Goal: Task Accomplishment & Management: Manage account settings

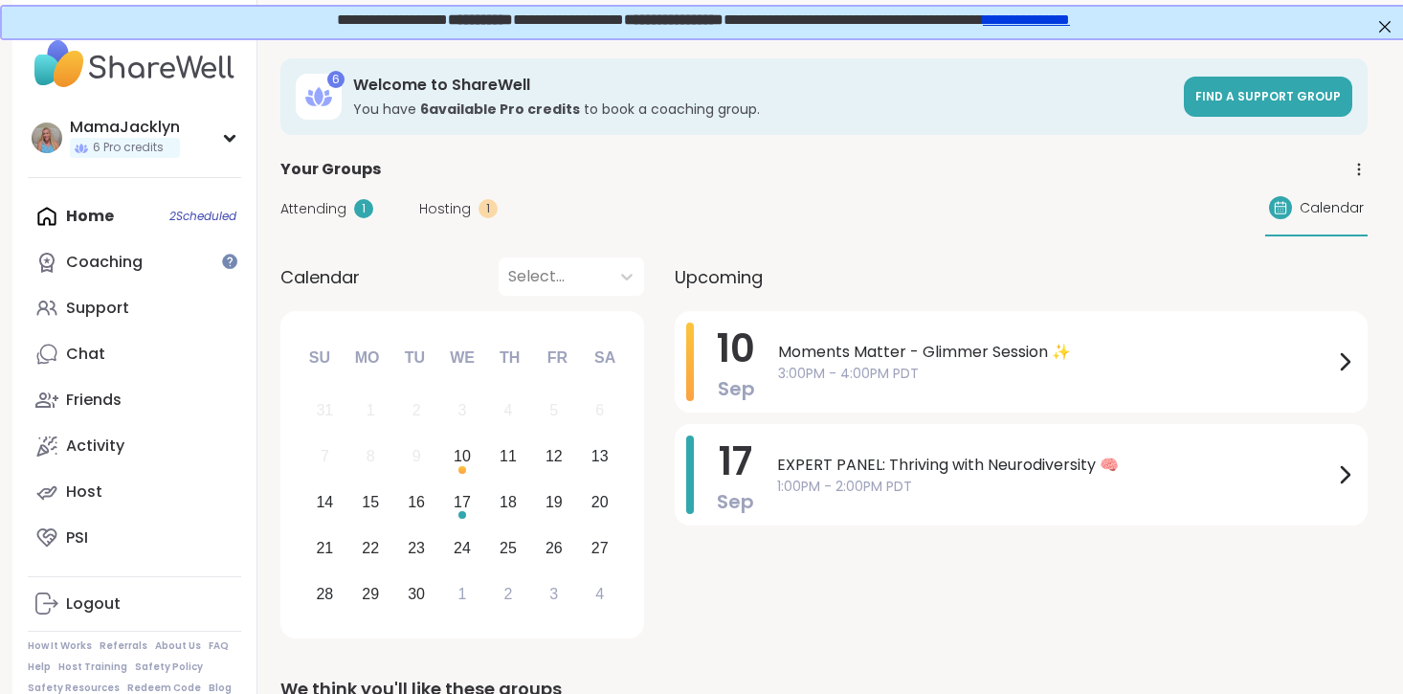
click at [754, 173] on div "Your Groups" at bounding box center [823, 169] width 1087 height 23
click at [95, 488] on div "Host" at bounding box center [84, 491] width 36 height 21
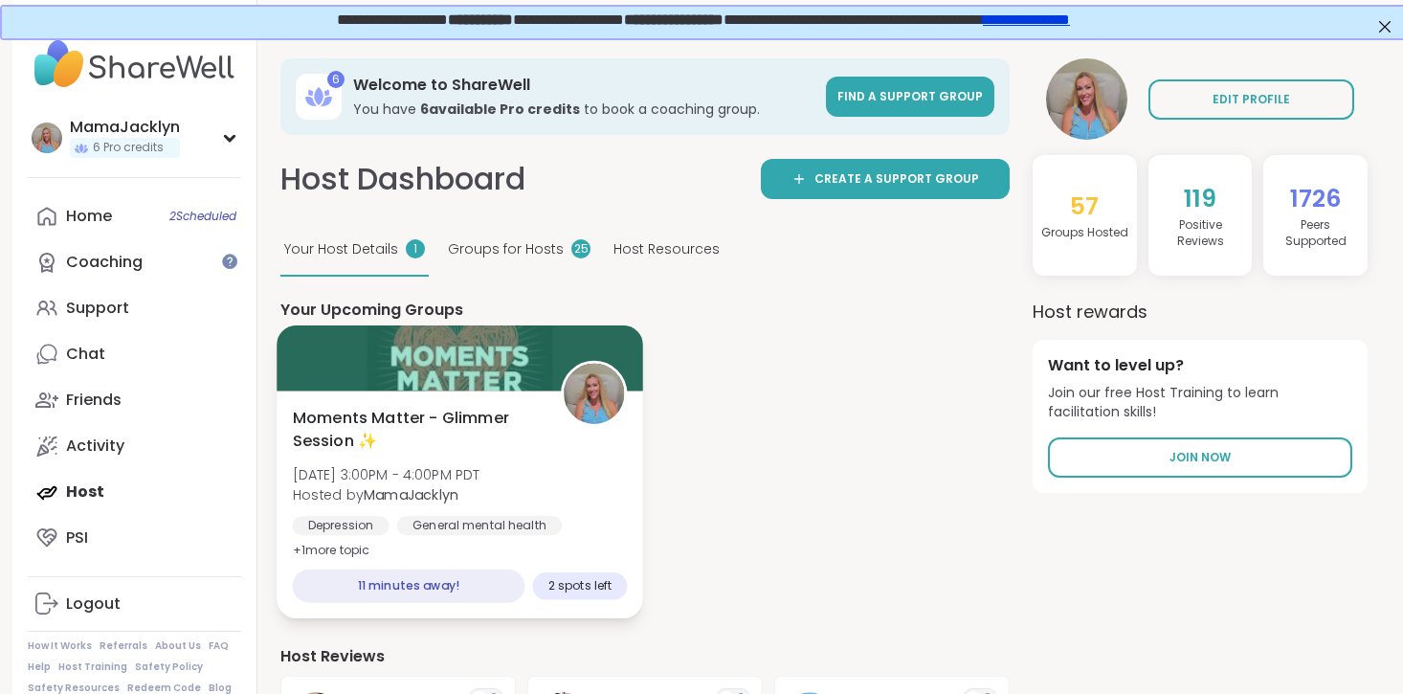
click at [458, 364] on div at bounding box center [459, 357] width 366 height 65
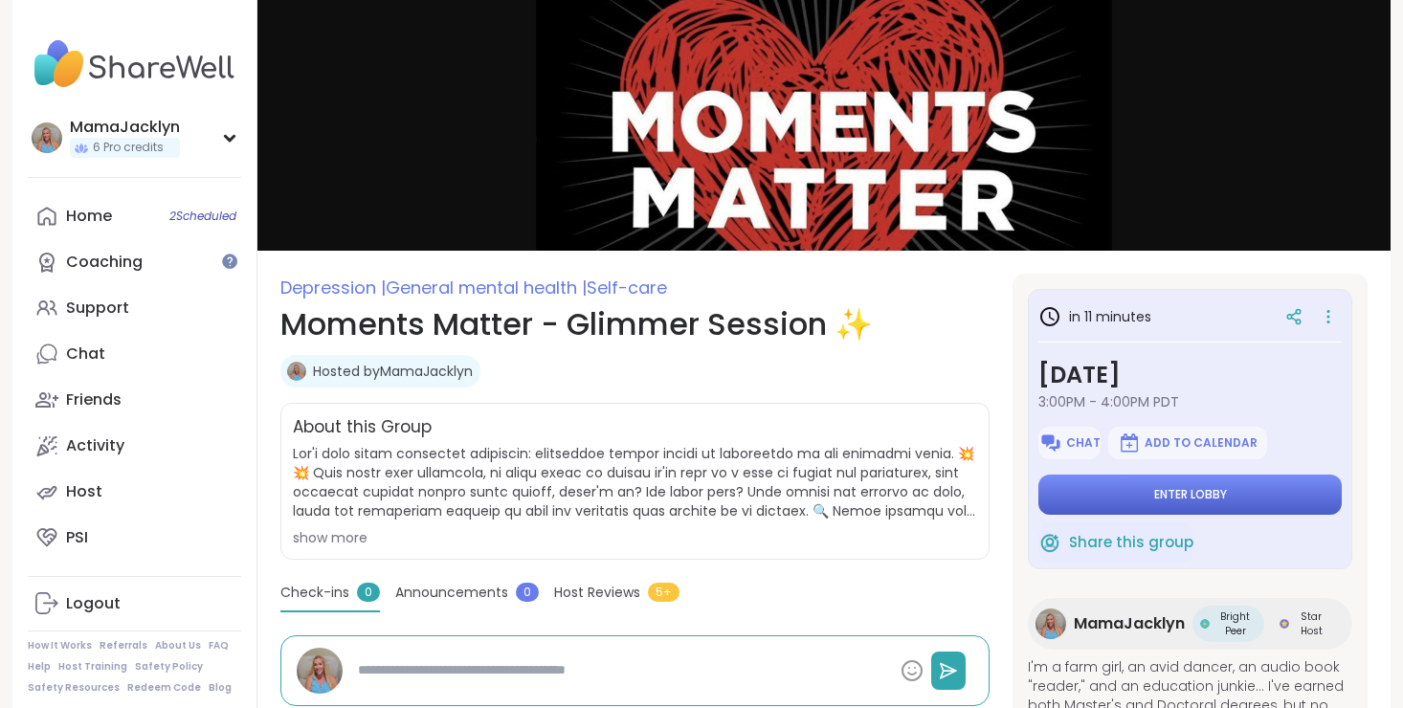
click at [1226, 498] on button "Enter lobby" at bounding box center [1189, 495] width 303 height 40
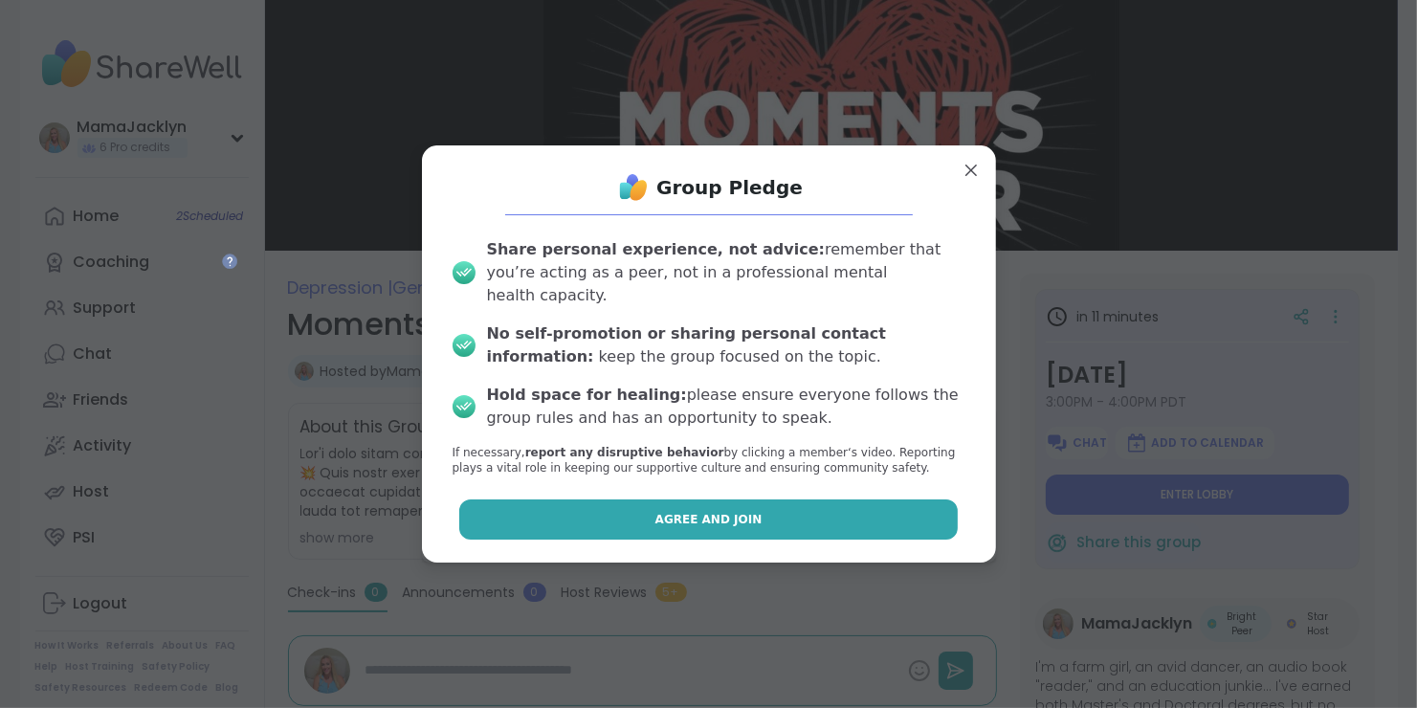
click at [741, 506] on button "Agree and Join" at bounding box center [708, 519] width 498 height 40
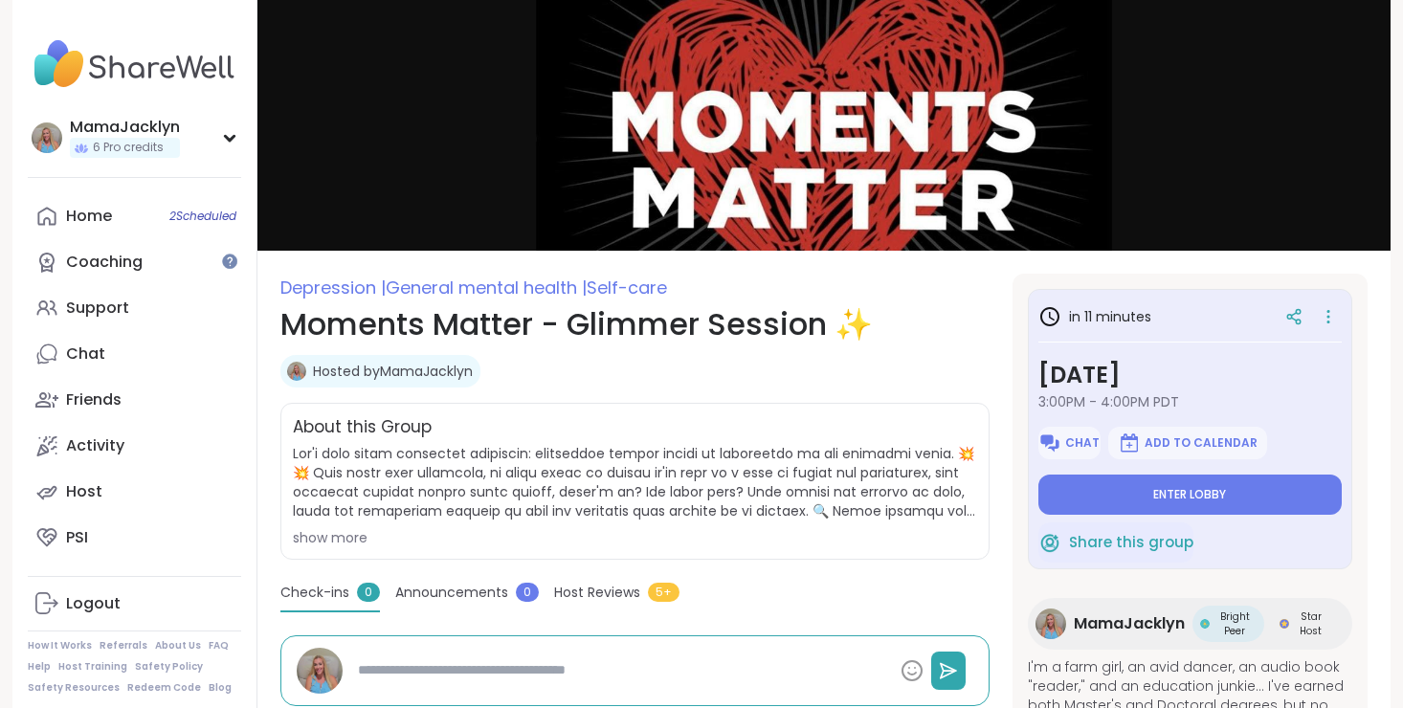
type textarea "*"
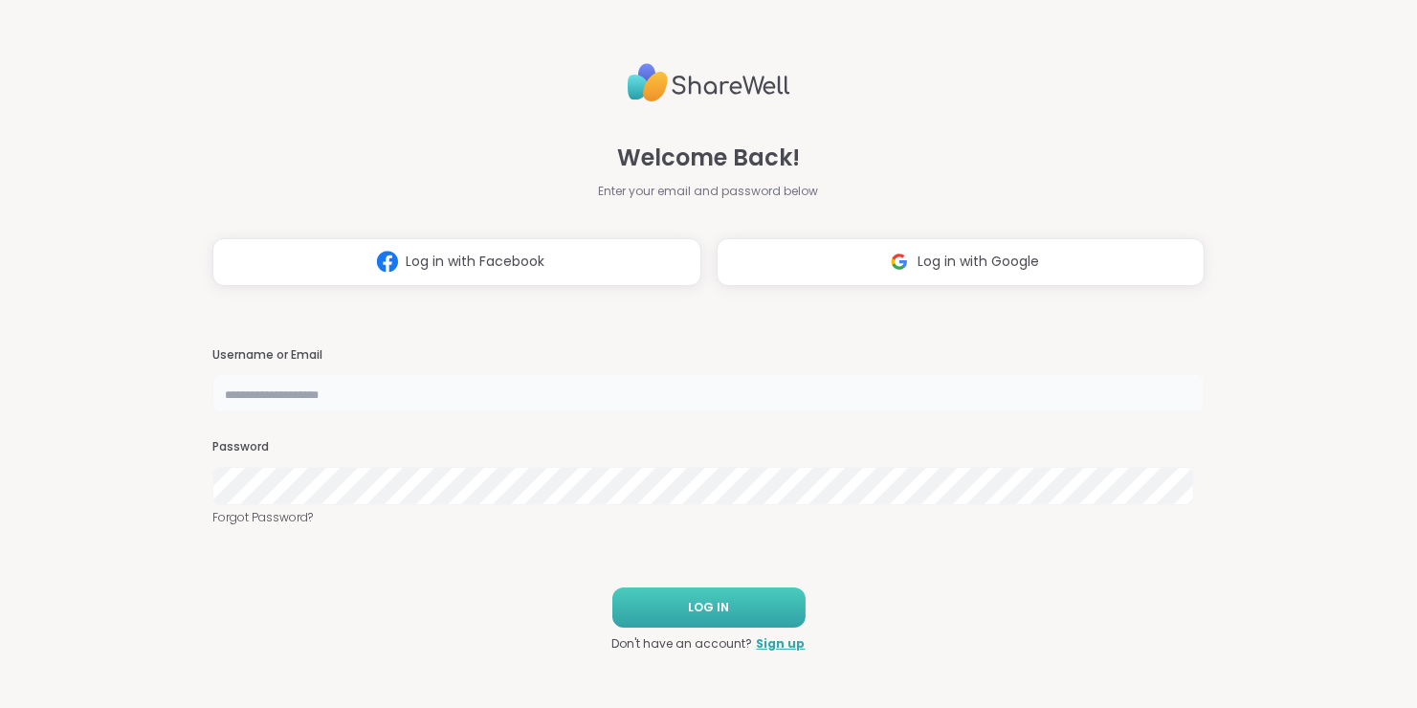
type input "**********"
click at [688, 602] on span "LOG IN" at bounding box center [708, 607] width 41 height 17
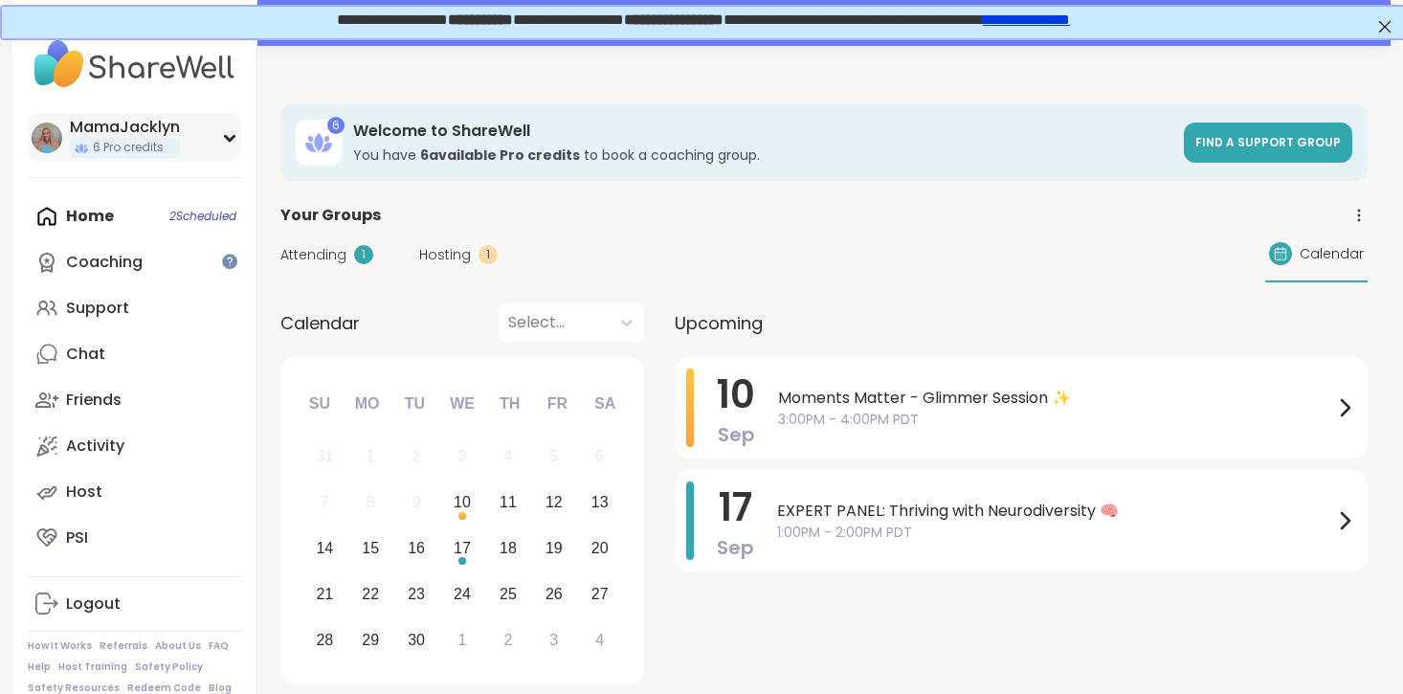
click at [113, 127] on div "MamaJacklyn" at bounding box center [125, 127] width 110 height 21
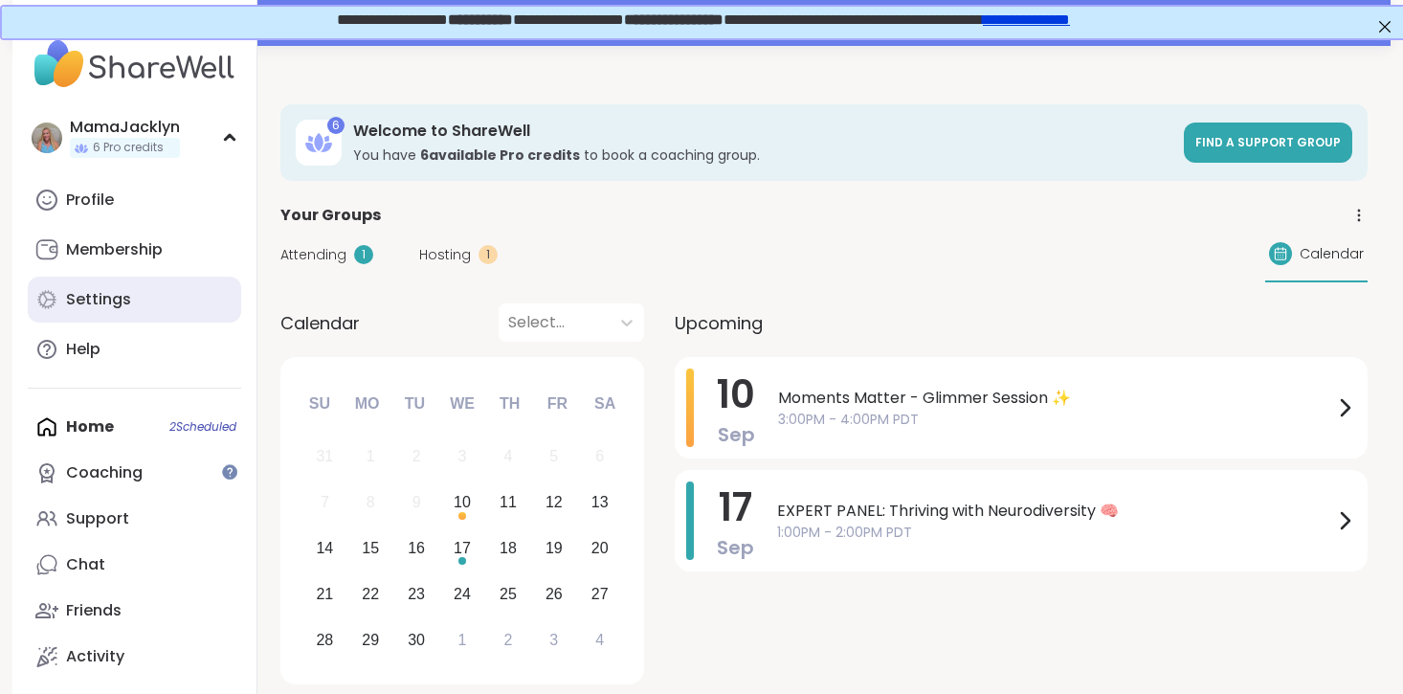
click at [91, 293] on div "Settings" at bounding box center [98, 299] width 65 height 21
select select "**"
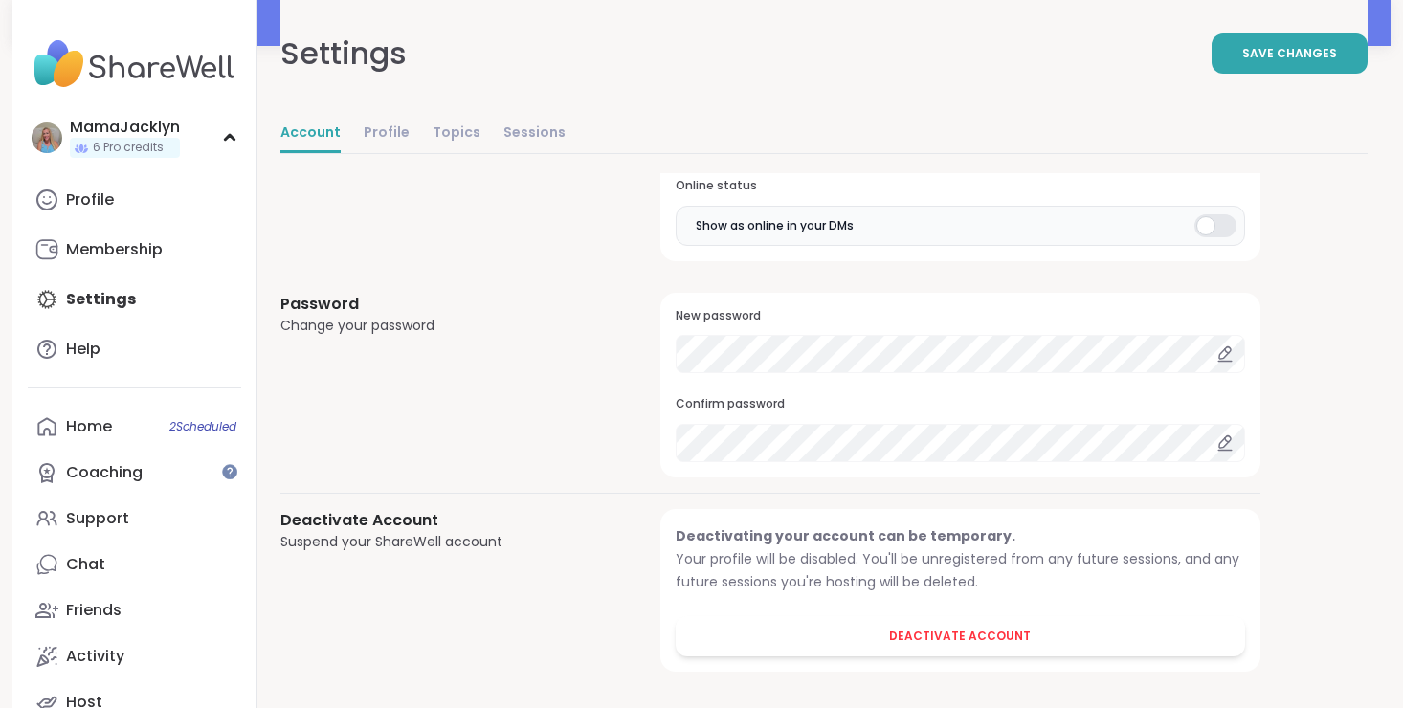
scroll to position [1669, 0]
click at [1233, 339] on div at bounding box center [1225, 351] width 40 height 38
click at [1220, 344] on icon at bounding box center [1224, 349] width 11 height 11
click at [1221, 433] on icon at bounding box center [1224, 439] width 17 height 17
click at [1225, 346] on icon at bounding box center [1224, 349] width 11 height 11
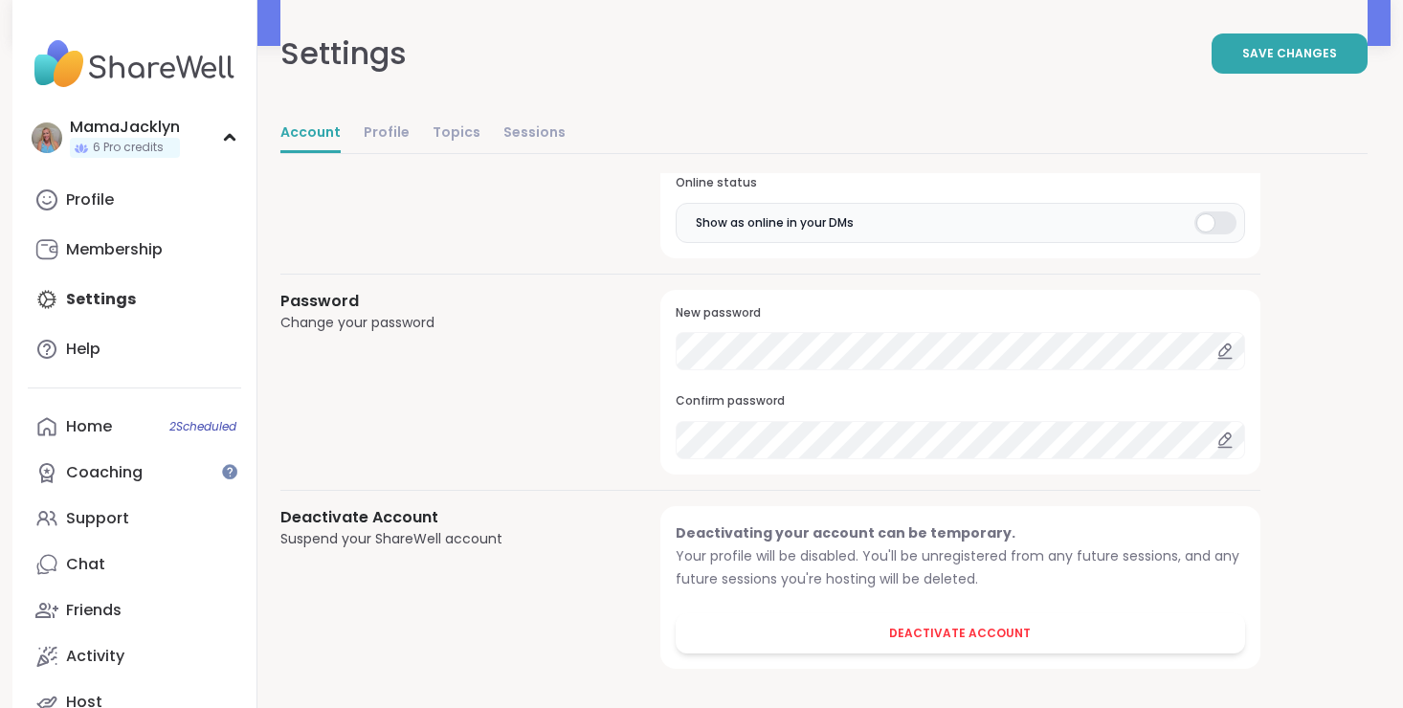
click at [1229, 345] on icon at bounding box center [1224, 351] width 17 height 17
click at [1271, 59] on span "Save Changes" at bounding box center [1289, 53] width 95 height 17
